Goal: Task Accomplishment & Management: Use online tool/utility

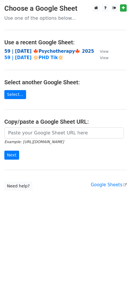
click at [24, 49] on strong "59 | [DATE] 🍁Psychotherapy🍁 2025" at bounding box center [49, 51] width 90 height 5
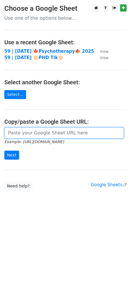
click at [57, 137] on input "url" at bounding box center [63, 133] width 119 height 11
paste input "https://docs.google.com/spreadsheets/d/1ffPa3a9DVHOptOHBfQzsDa56hcsR3E0DIvoFh6t…"
type input "https://docs.google.com/spreadsheets/d/1ffPa3a9DVHOptOHBfQzsDa56hcsR3E0DIvoFh6t…"
click at [4, 151] on input "Next" at bounding box center [11, 155] width 15 height 9
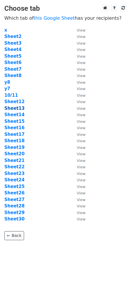
click at [15, 109] on strong "Sheet13" at bounding box center [14, 108] width 20 height 5
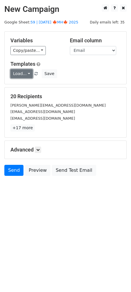
click at [21, 72] on link "Load..." at bounding box center [21, 73] width 22 height 9
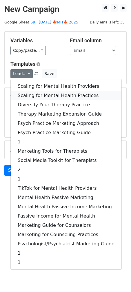
click at [41, 95] on link "Scaling for Mental Health Practices" at bounding box center [66, 95] width 111 height 9
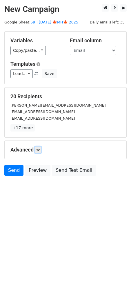
drag, startPoint x: 39, startPoint y: 150, endPoint x: 62, endPoint y: 189, distance: 45.9
click at [39, 151] on icon at bounding box center [37, 149] width 3 height 3
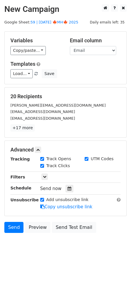
click at [65, 193] on div "Tracking Track Opens UTM Codes Track Clicks Filters Only include spreadsheet ro…" at bounding box center [65, 183] width 110 height 54
click at [68, 188] on icon at bounding box center [70, 189] width 4 height 4
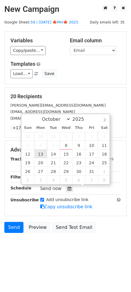
type input "2025-10-13 12:00"
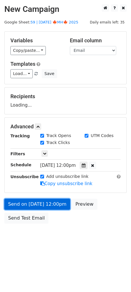
click at [44, 204] on link "Send on Oct 13 at 12:00pm" at bounding box center [37, 204] width 66 height 11
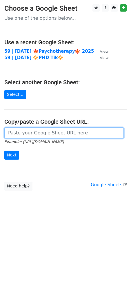
click at [37, 130] on input "url" at bounding box center [63, 133] width 119 height 11
paste input "https://docs.google.com/spreadsheets/d/1ffPa3a9DVHOptOHBfQzsDa56hcsR3E0DIvoFh6t…"
type input "https://docs.google.com/spreadsheets/d/1ffPa3a9DVHOptOHBfQzsDa56hcsR3E0DIvoFh6t…"
click at [4, 151] on input "Next" at bounding box center [11, 155] width 15 height 9
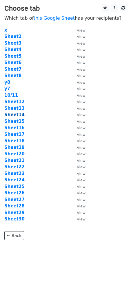
click at [13, 115] on strong "Sheet14" at bounding box center [14, 114] width 20 height 5
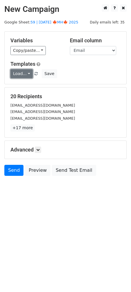
click at [23, 75] on link "Load..." at bounding box center [21, 73] width 22 height 9
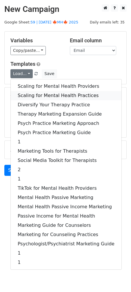
click at [29, 95] on link "Scaling for Mental Health Practices" at bounding box center [66, 95] width 111 height 9
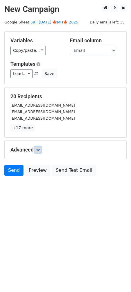
click at [37, 151] on link at bounding box center [38, 150] width 6 height 6
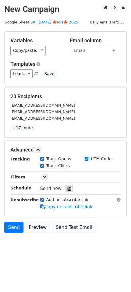
click at [68, 189] on icon at bounding box center [70, 189] width 4 height 4
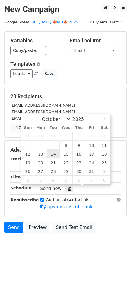
type input "[DATE] 12:00"
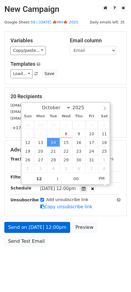
drag, startPoint x: 48, startPoint y: 206, endPoint x: 22, endPoint y: 228, distance: 34.2
click at [48, 206] on link "Copy unsubscribe link" at bounding box center [66, 206] width 52 height 5
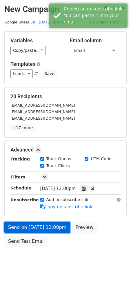
click at [22, 228] on link "Send on [DATE] 12:00pm" at bounding box center [37, 227] width 66 height 11
